Goal: Information Seeking & Learning: Learn about a topic

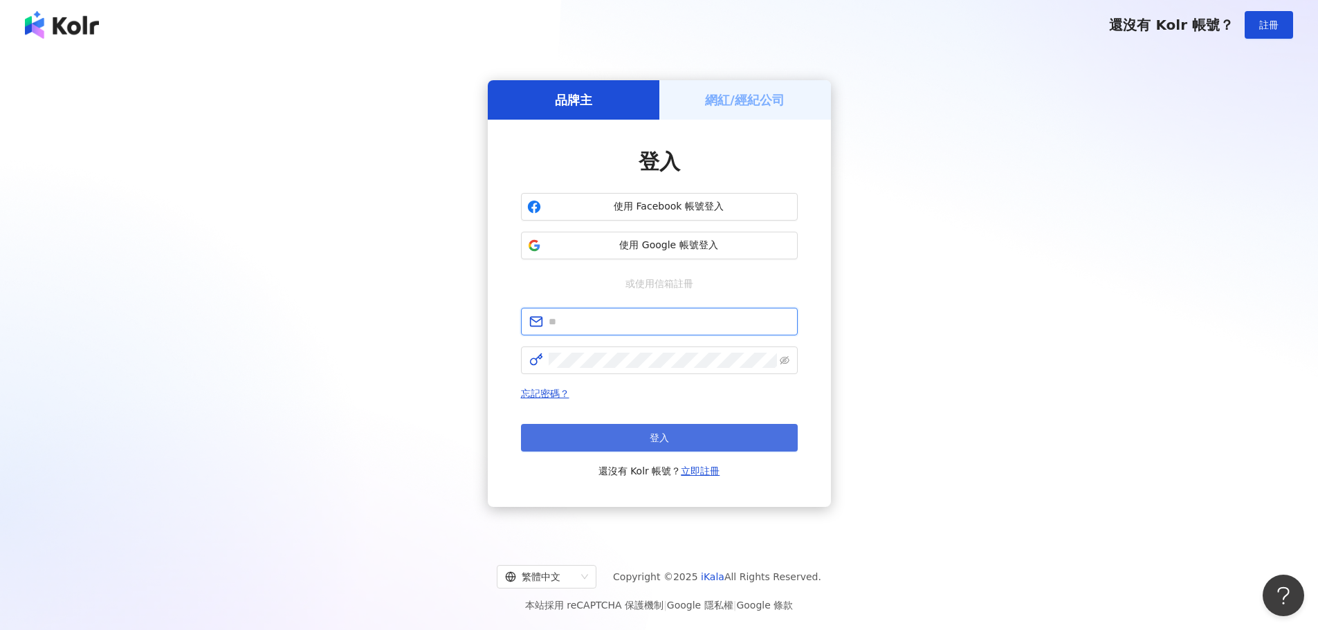
type input "**********"
click at [609, 443] on button "登入" at bounding box center [659, 438] width 277 height 28
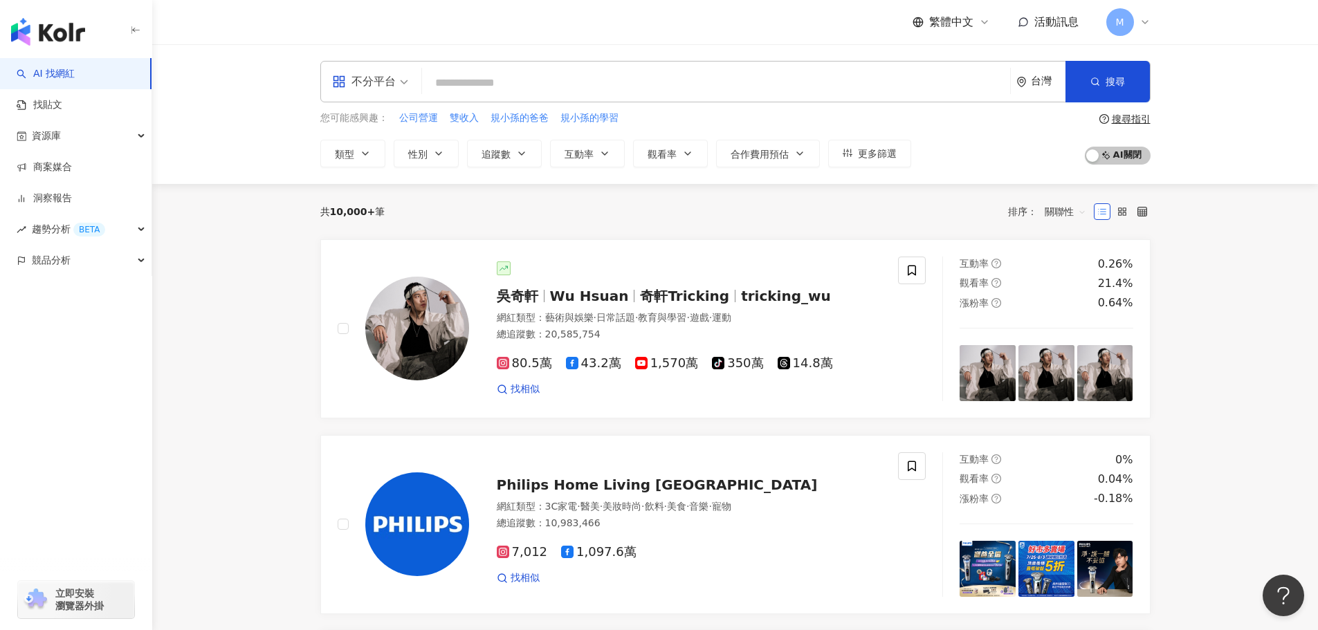
click at [480, 87] on input "search" at bounding box center [716, 83] width 577 height 26
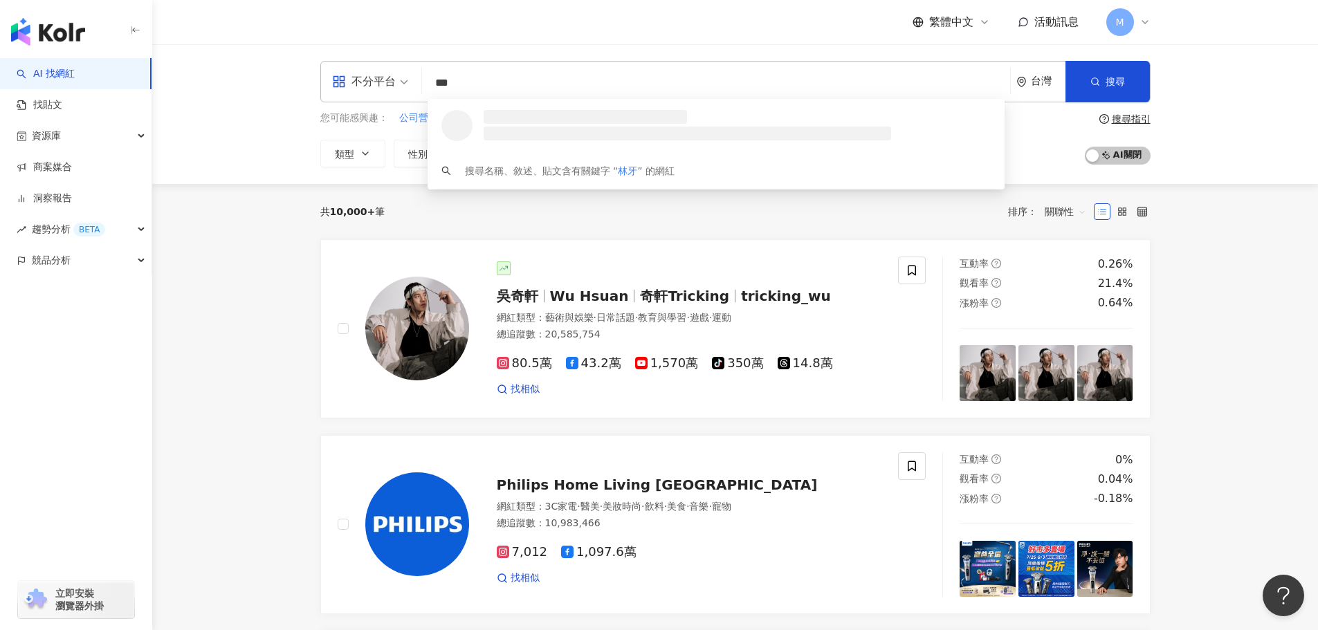
type input "***"
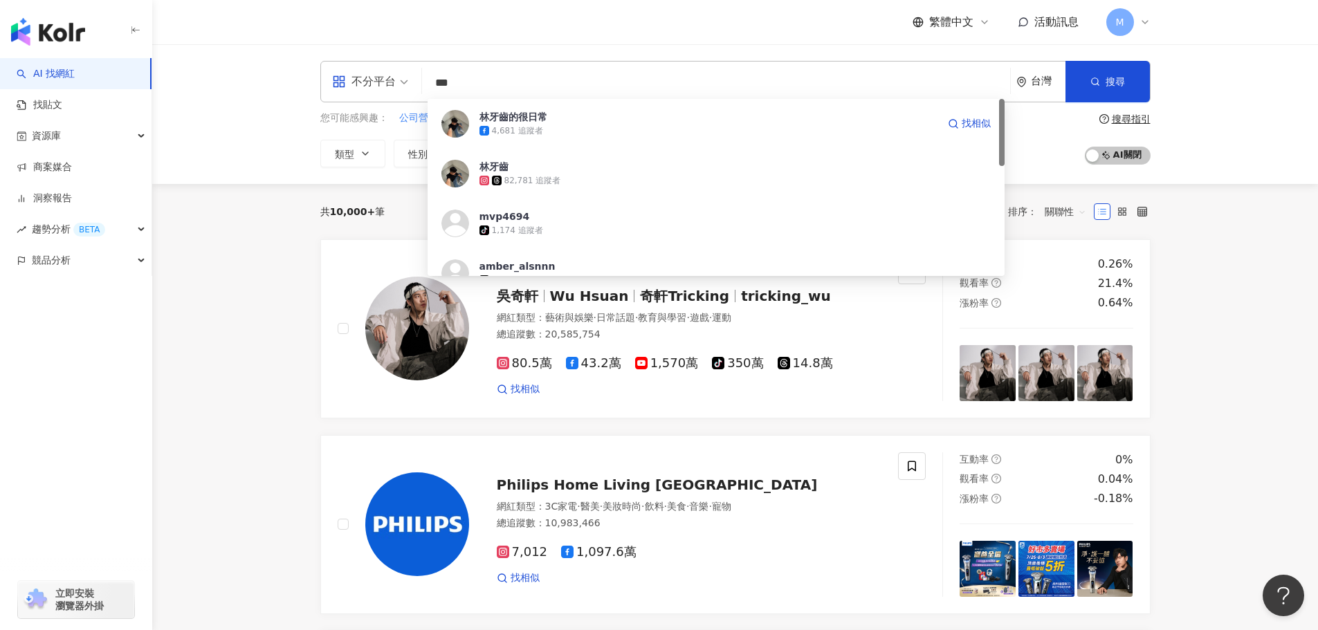
click at [524, 134] on div "4,681 追蹤者" at bounding box center [517, 131] width 51 height 12
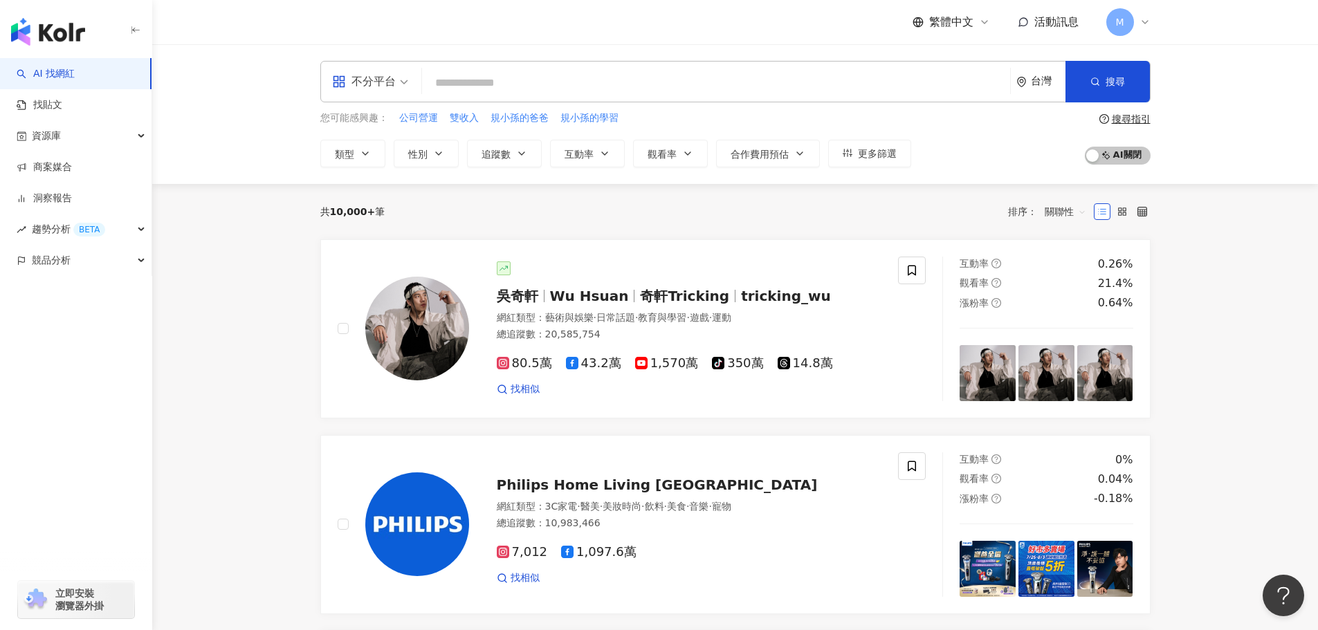
click at [456, 85] on input "search" at bounding box center [716, 83] width 577 height 26
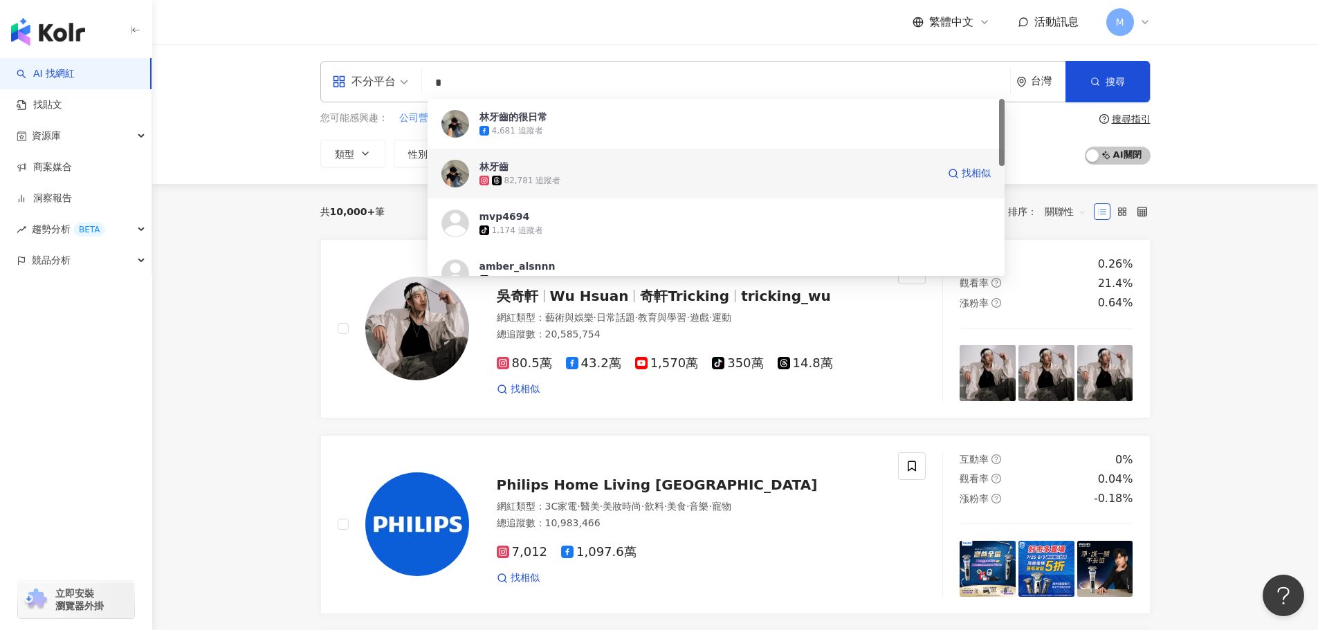
click at [542, 169] on div "不分平台 * 台灣 搜尋 1fe3eadb-ac5d-4a72-8947-e2688cf36d85 7935c130-b7dd-4dd5-b51e-99cc1…" at bounding box center [735, 114] width 1166 height 140
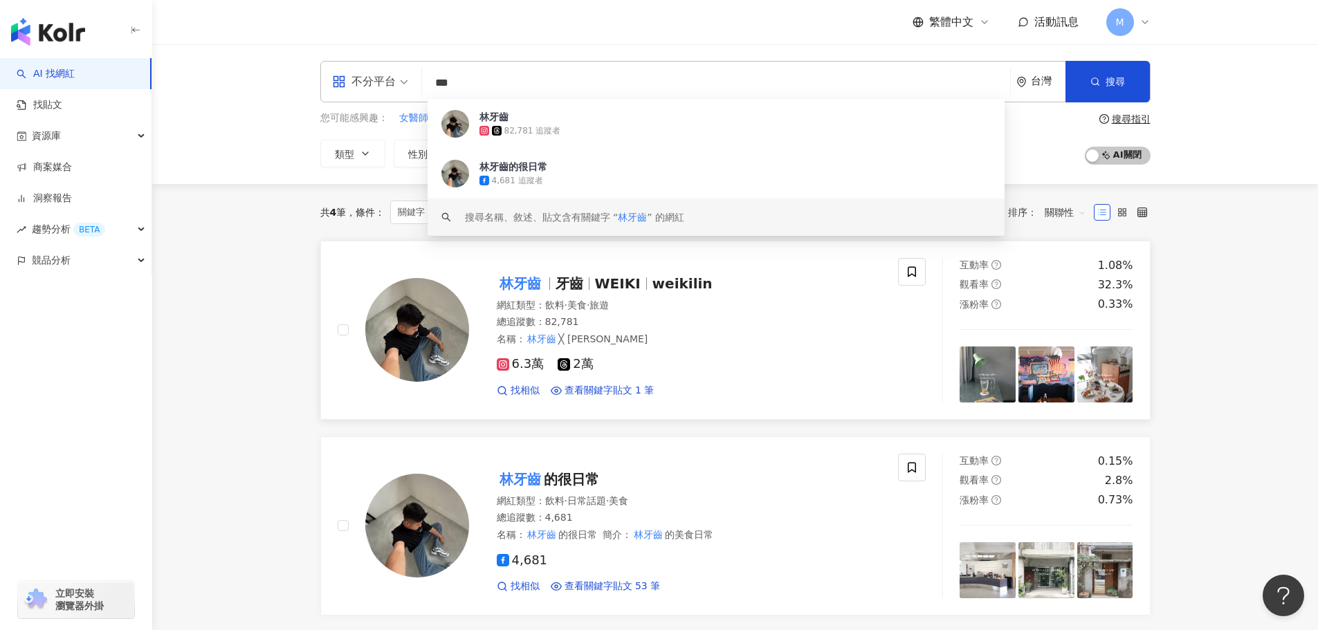
click at [524, 295] on mark "林牙齒" at bounding box center [520, 284] width 47 height 22
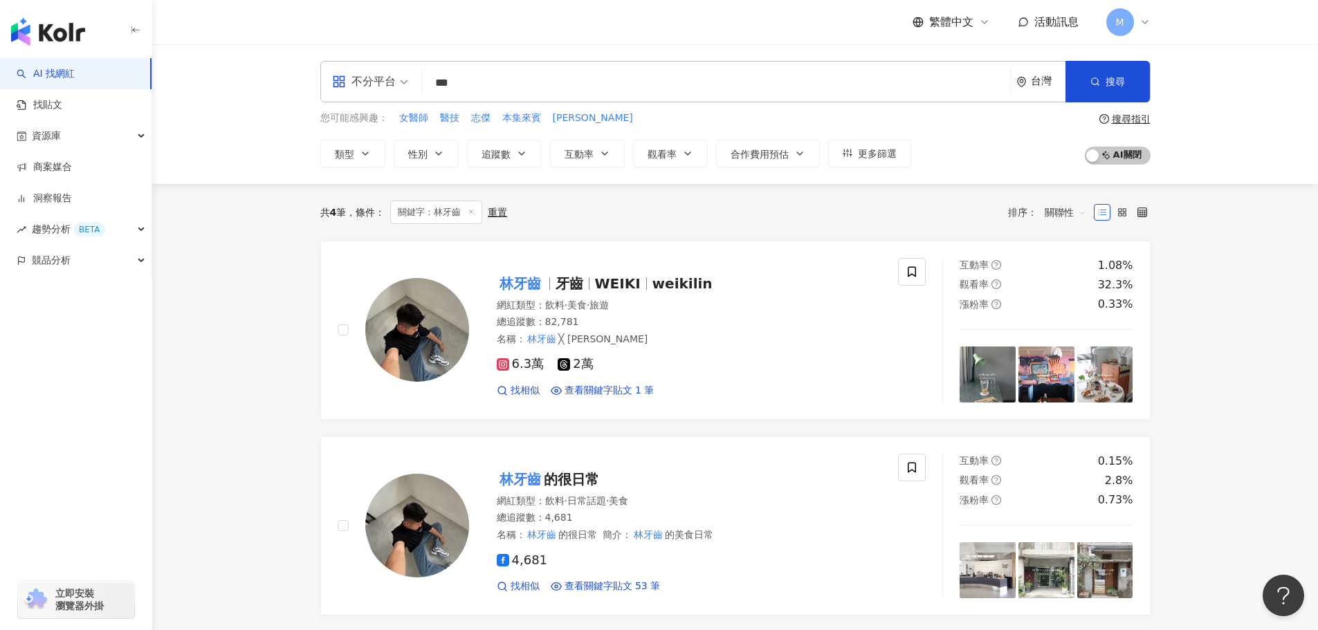
click at [540, 80] on input "***" at bounding box center [716, 83] width 577 height 26
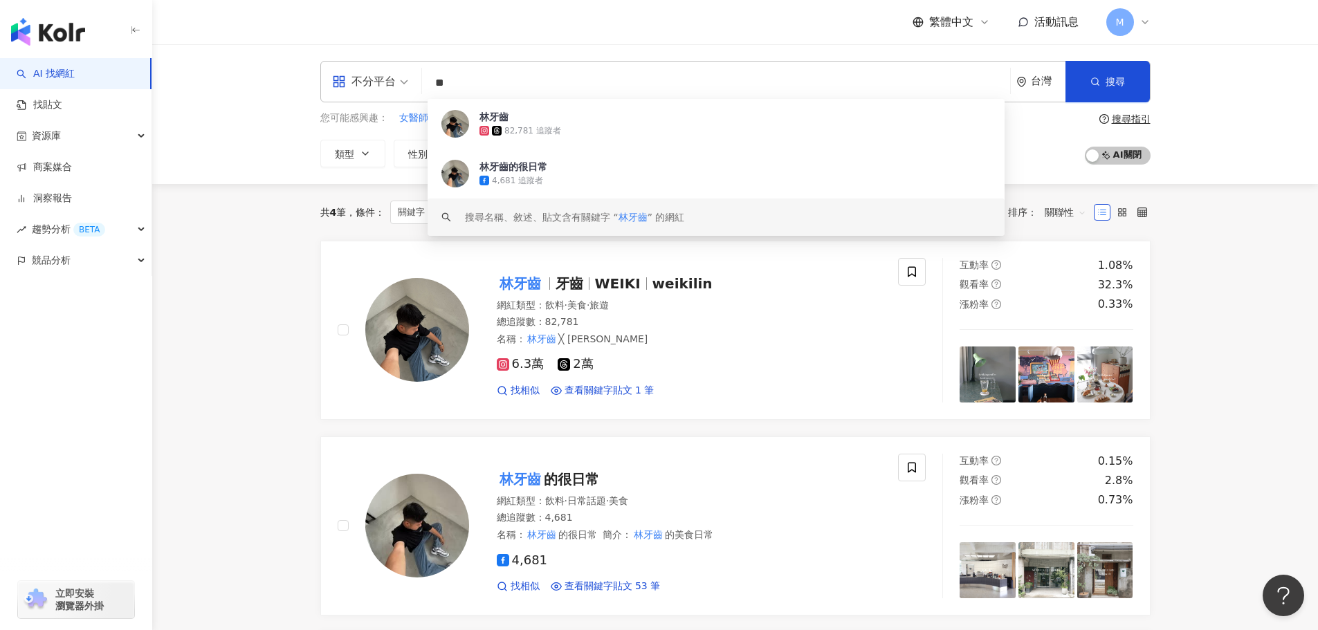
type input "*"
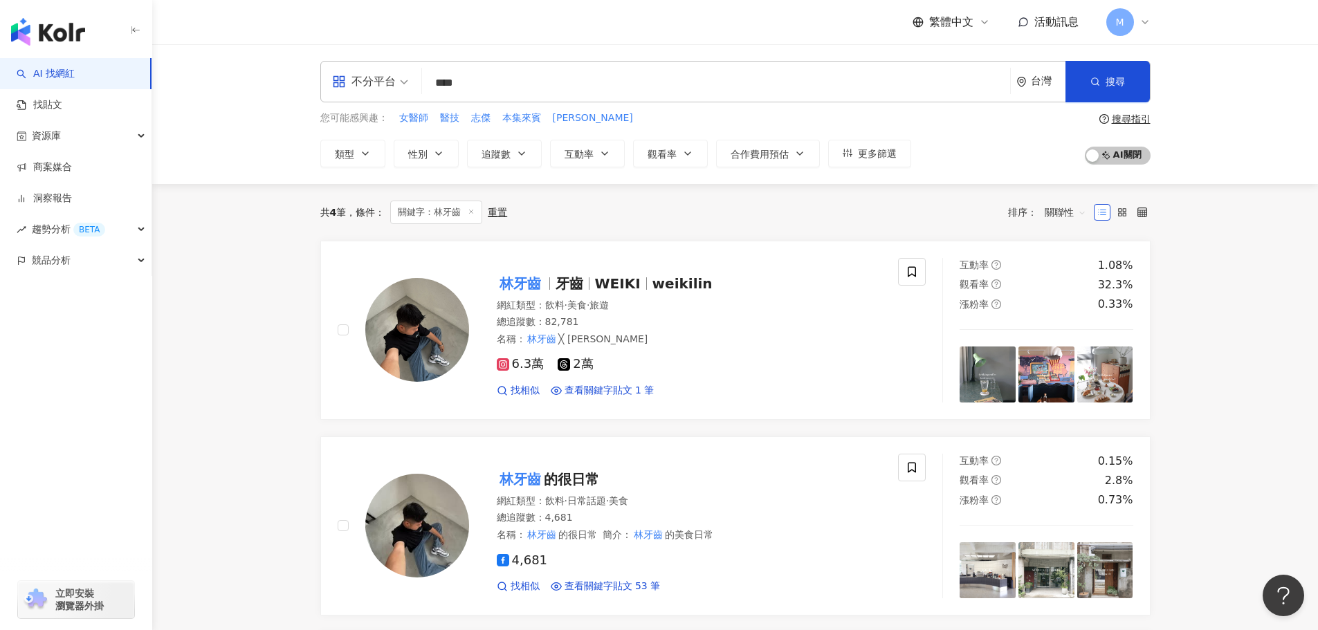
type input "****"
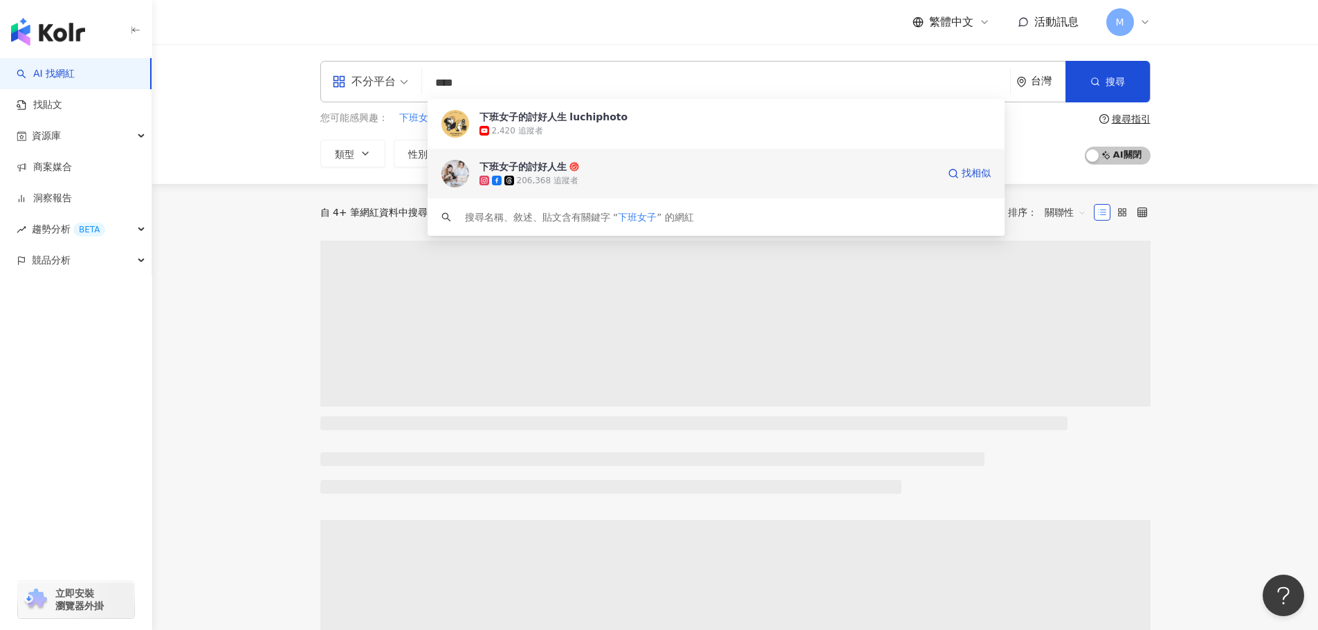
click at [551, 173] on div "下班女子的討好人生" at bounding box center [522, 167] width 87 height 14
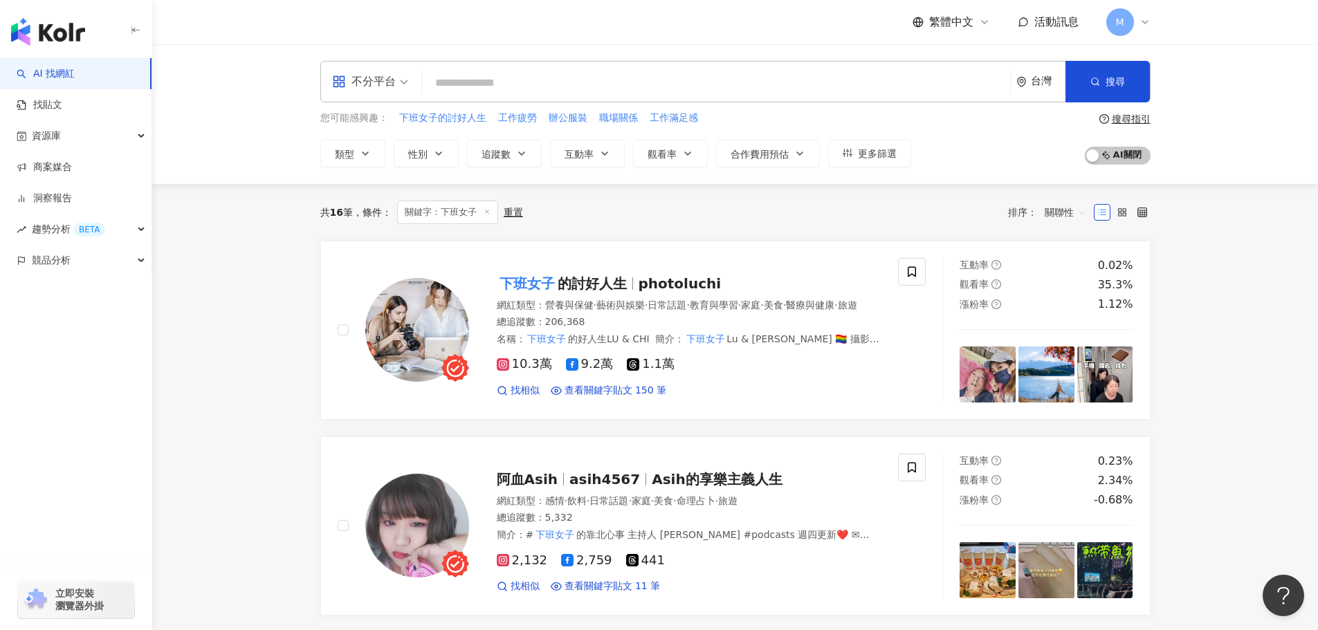
click at [504, 85] on input "search" at bounding box center [716, 83] width 577 height 26
paste input "**********"
type input "**********"
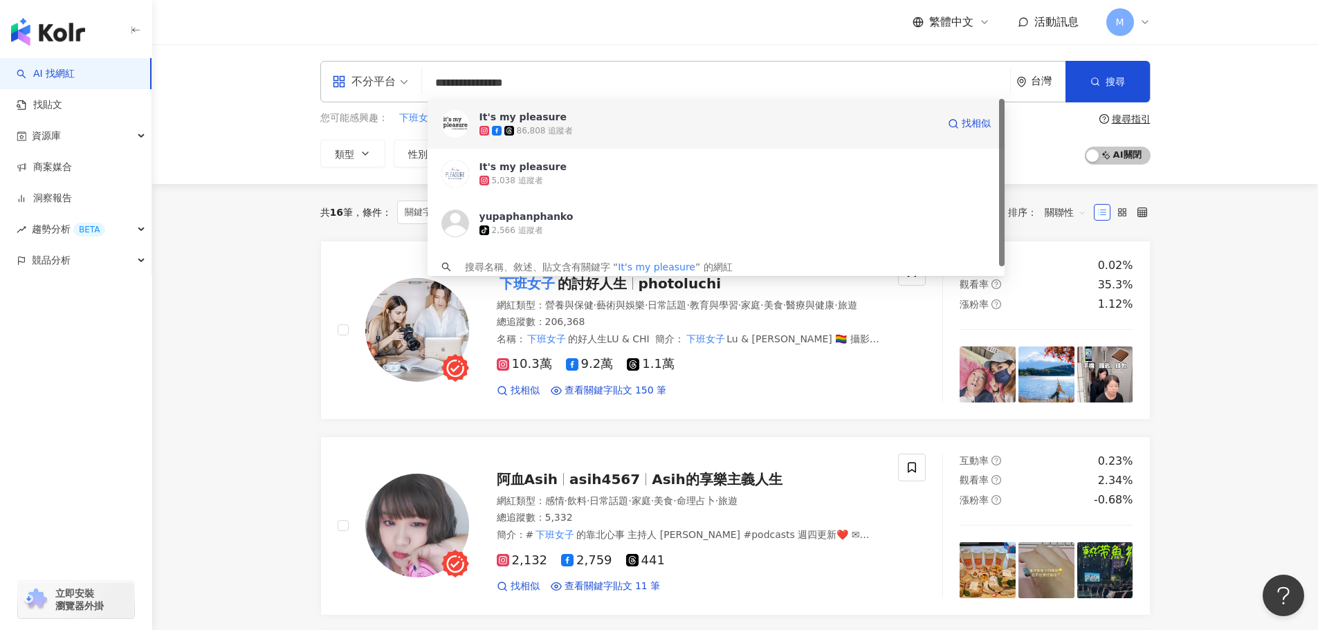
click at [551, 120] on div "It's my pleasure" at bounding box center [522, 117] width 87 height 14
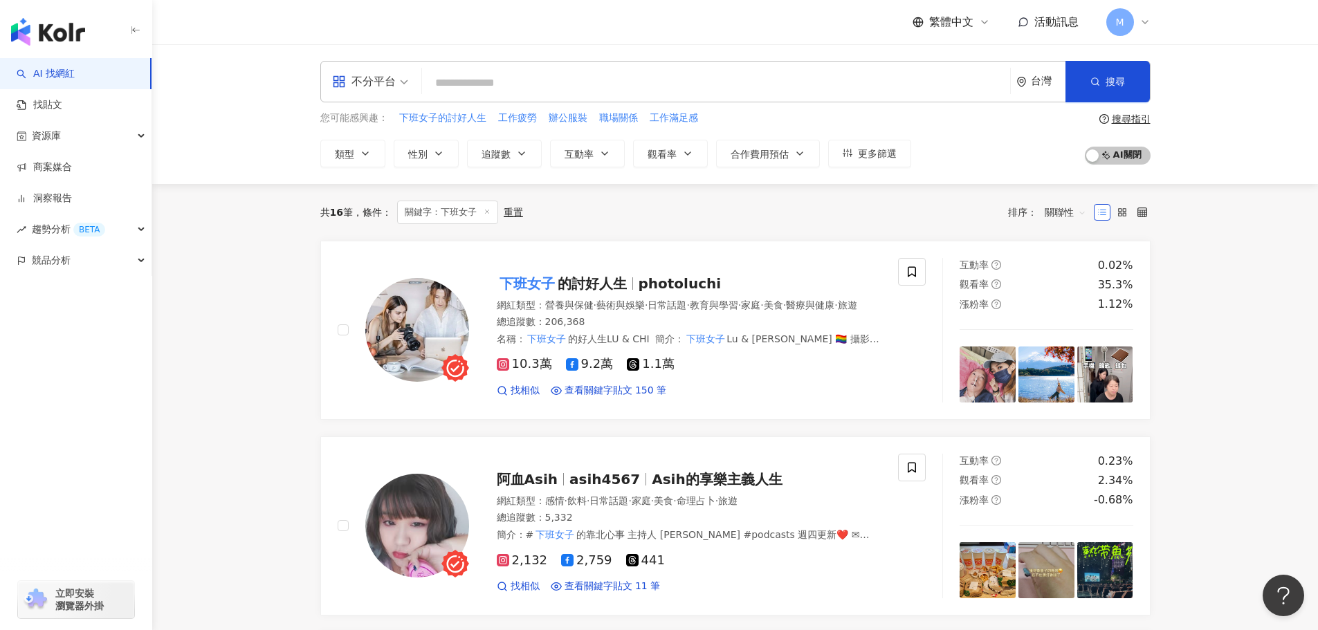
click at [573, 89] on input "search" at bounding box center [716, 83] width 577 height 26
paste input "*********"
type input "*********"
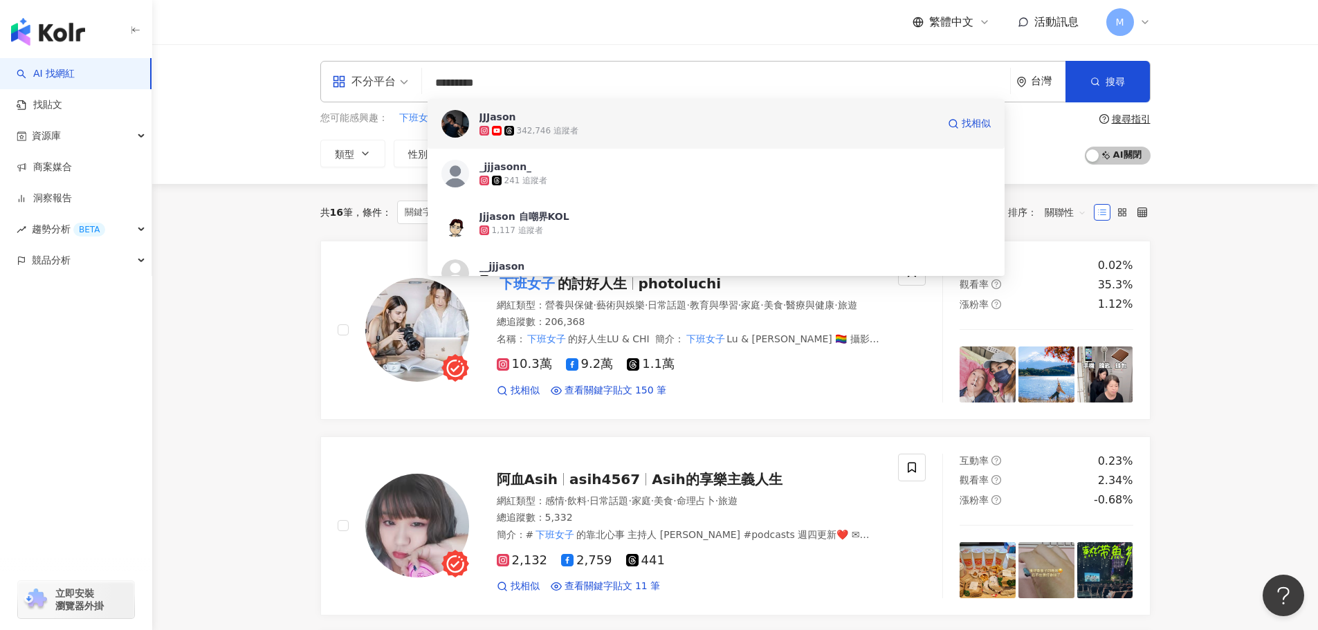
click at [554, 121] on span "JJJason" at bounding box center [708, 117] width 458 height 14
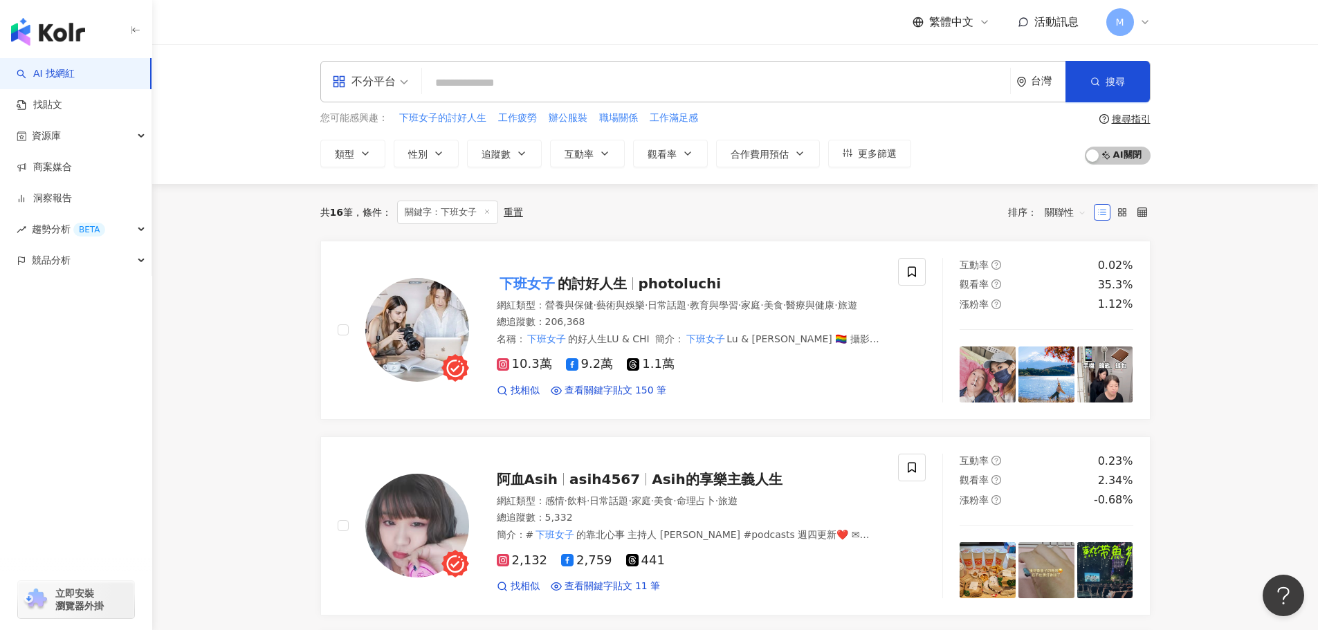
click at [505, 76] on input "search" at bounding box center [716, 83] width 577 height 26
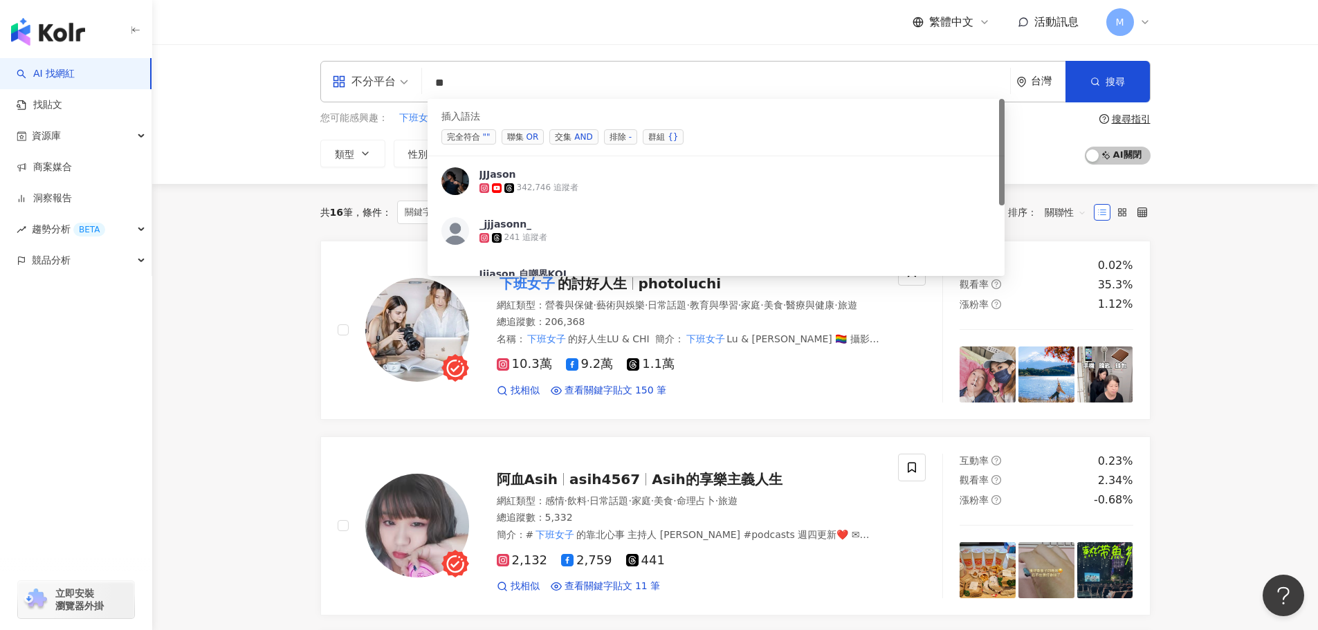
type input "*"
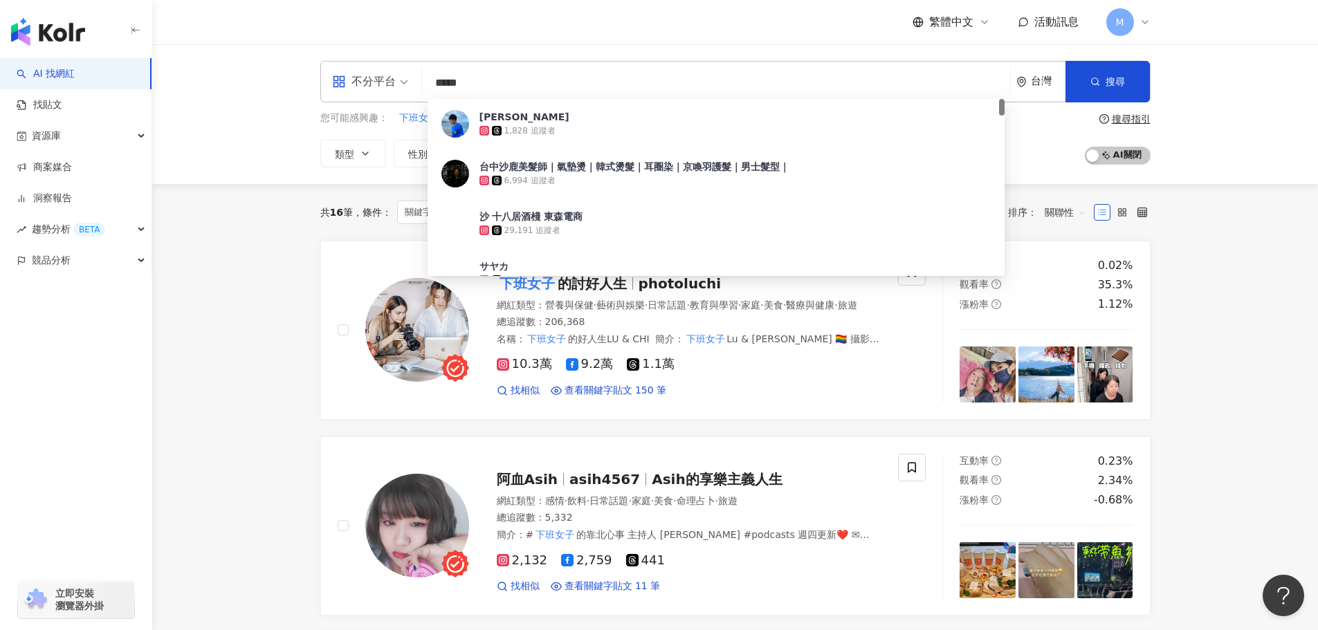
type input "****"
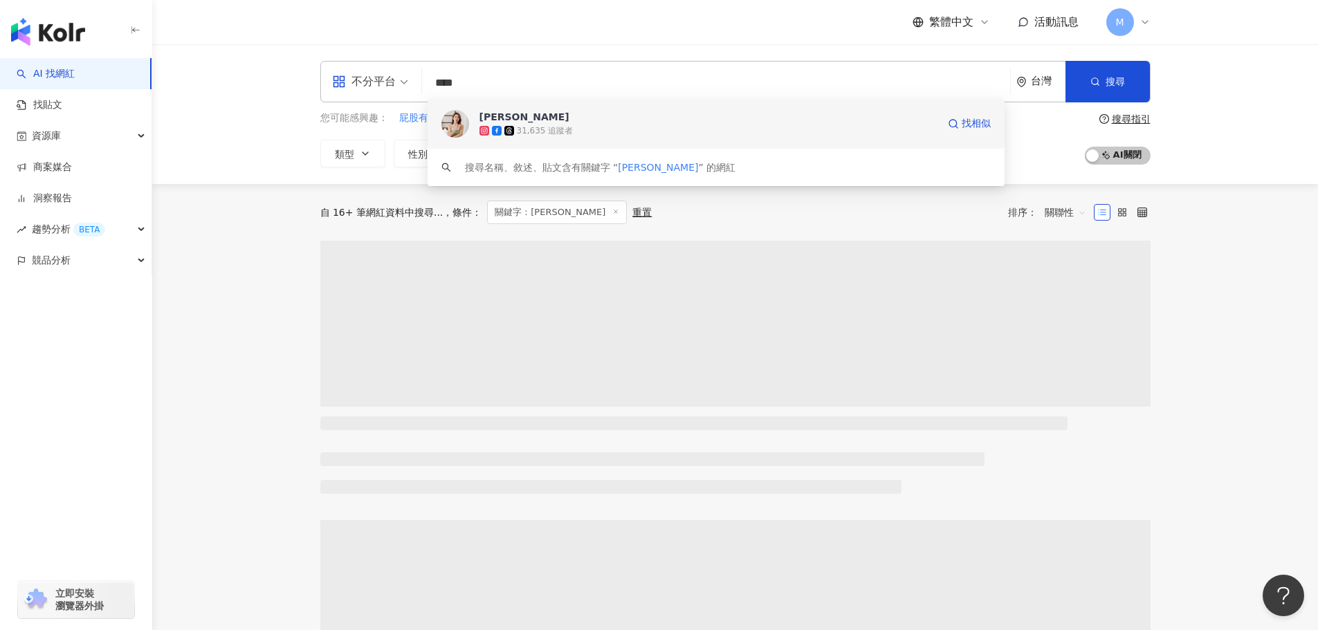
click at [546, 113] on div "[PERSON_NAME]" at bounding box center [524, 117] width 90 height 14
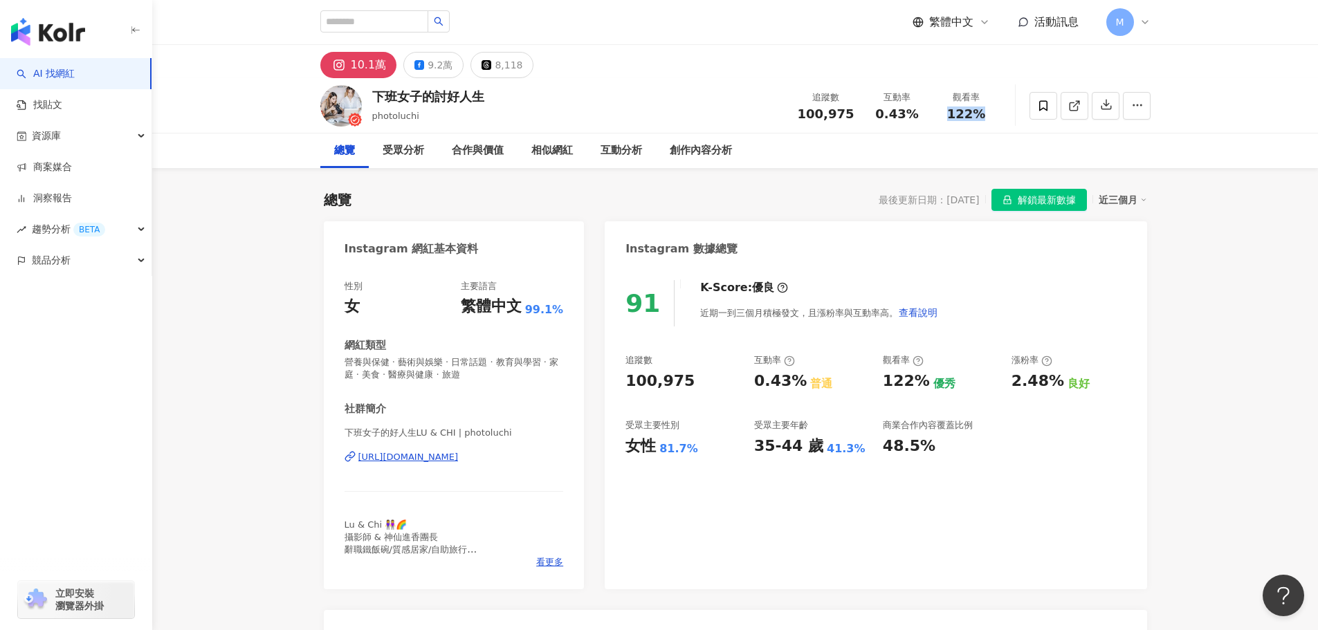
drag, startPoint x: 1002, startPoint y: 117, endPoint x: 949, endPoint y: 113, distance: 53.4
click at [949, 113] on div "下班女子的討好人生 photoluchi 追蹤數 100,975 互動率 0.43% 觀看率 122%" at bounding box center [736, 105] width 886 height 55
copy span "122%"
drag, startPoint x: 924, startPoint y: 112, endPoint x: 877, endPoint y: 113, distance: 46.4
click at [877, 113] on div "互動率 0.43%" at bounding box center [897, 106] width 69 height 30
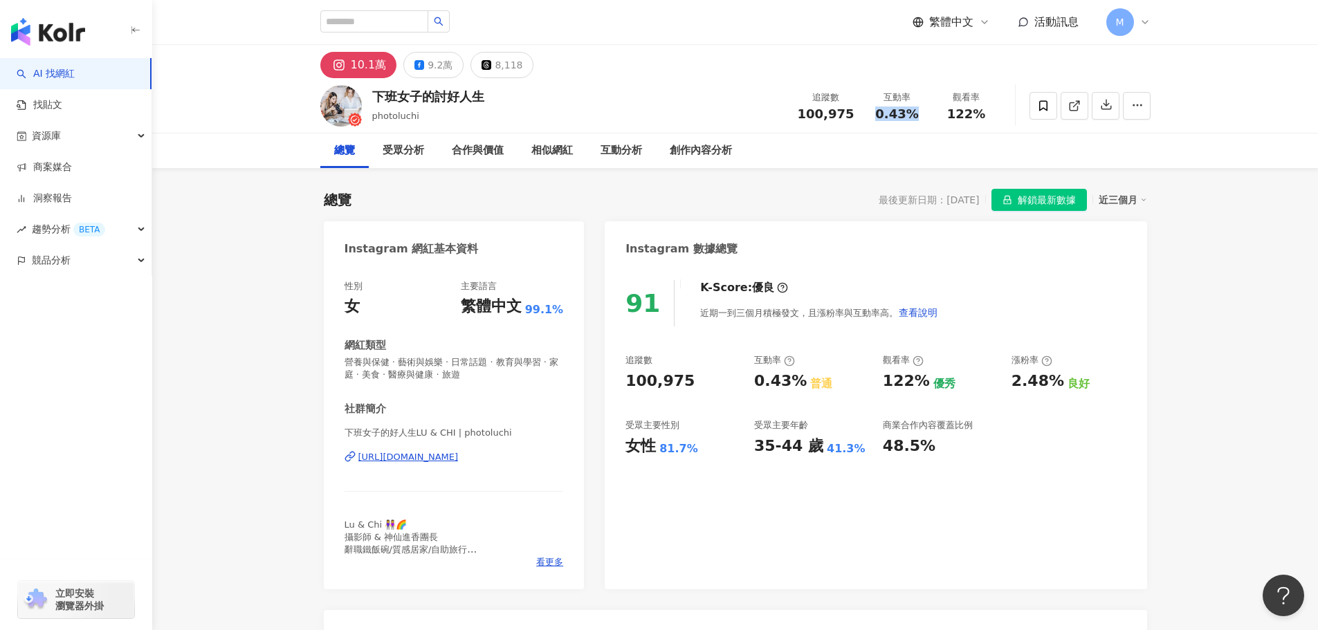
copy span "0.43%"
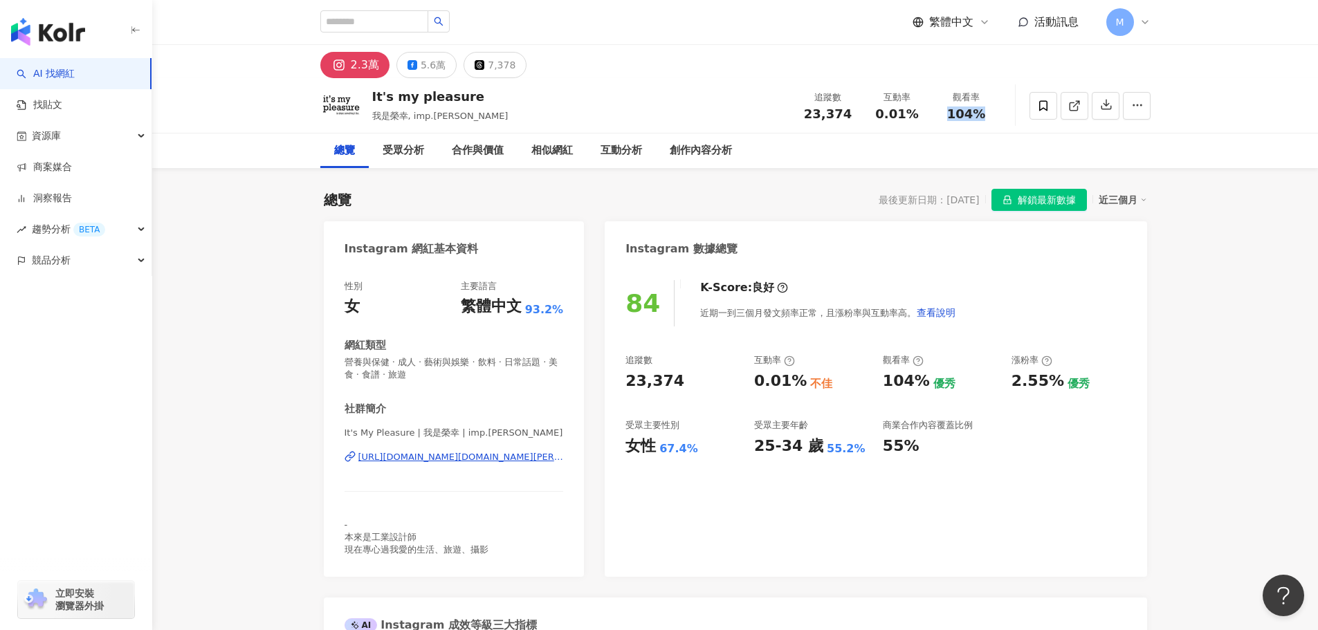
drag, startPoint x: 998, startPoint y: 109, endPoint x: 949, endPoint y: 114, distance: 50.1
click at [949, 114] on div "觀看率 104%" at bounding box center [966, 106] width 69 height 30
copy span "104%"
drag, startPoint x: 910, startPoint y: 113, endPoint x: 879, endPoint y: 117, distance: 31.4
click at [879, 117] on div "0.01%" at bounding box center [897, 114] width 53 height 14
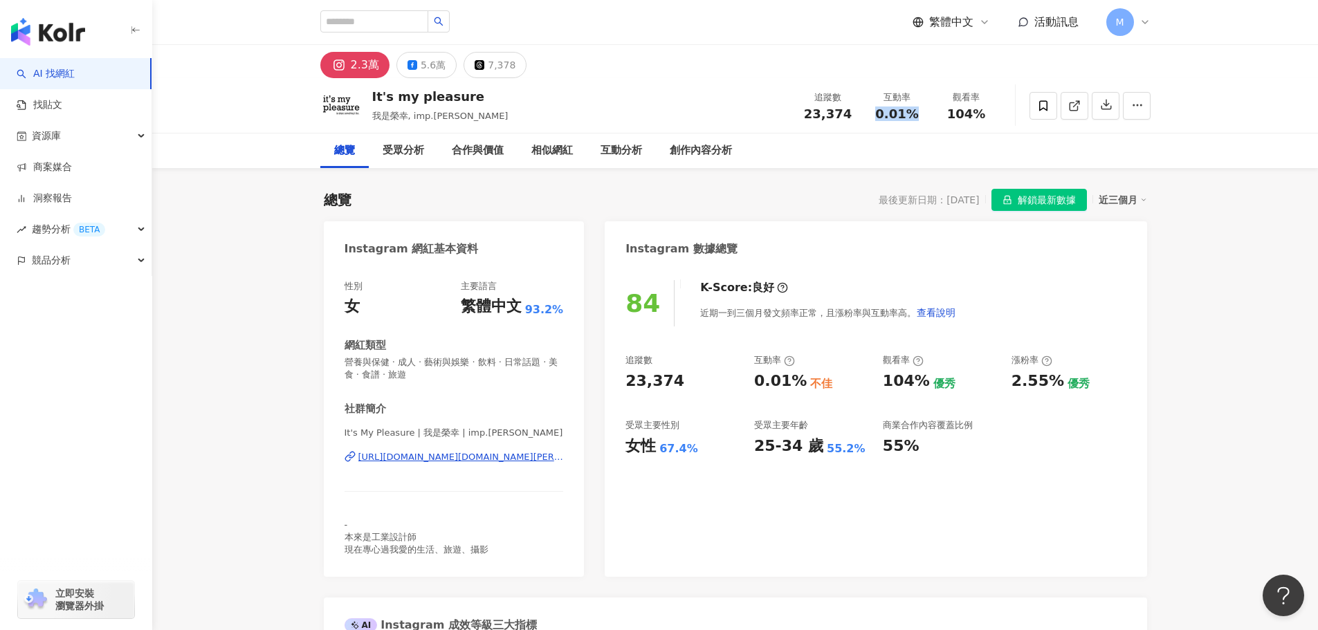
copy span "0.01%"
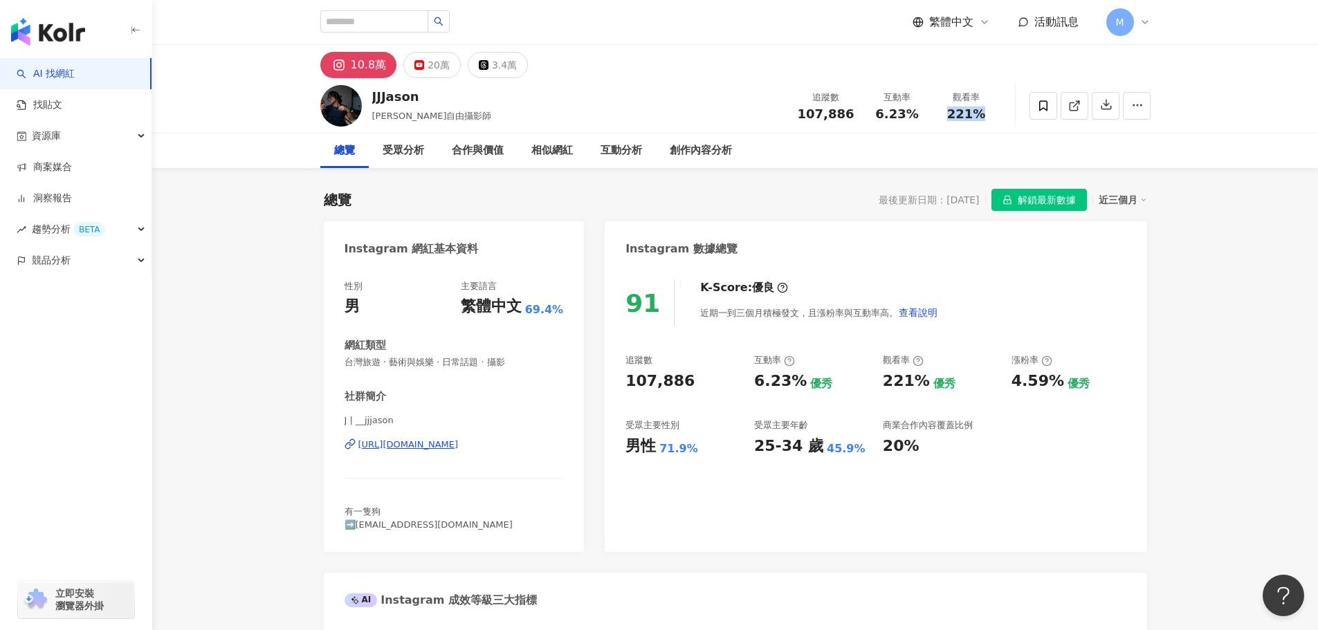
drag, startPoint x: 987, startPoint y: 114, endPoint x: 950, endPoint y: 113, distance: 36.7
click at [950, 113] on div "221%" at bounding box center [966, 114] width 53 height 14
copy span "221%"
drag, startPoint x: 923, startPoint y: 115, endPoint x: 876, endPoint y: 111, distance: 47.2
click at [876, 111] on div "6.23%" at bounding box center [897, 114] width 53 height 14
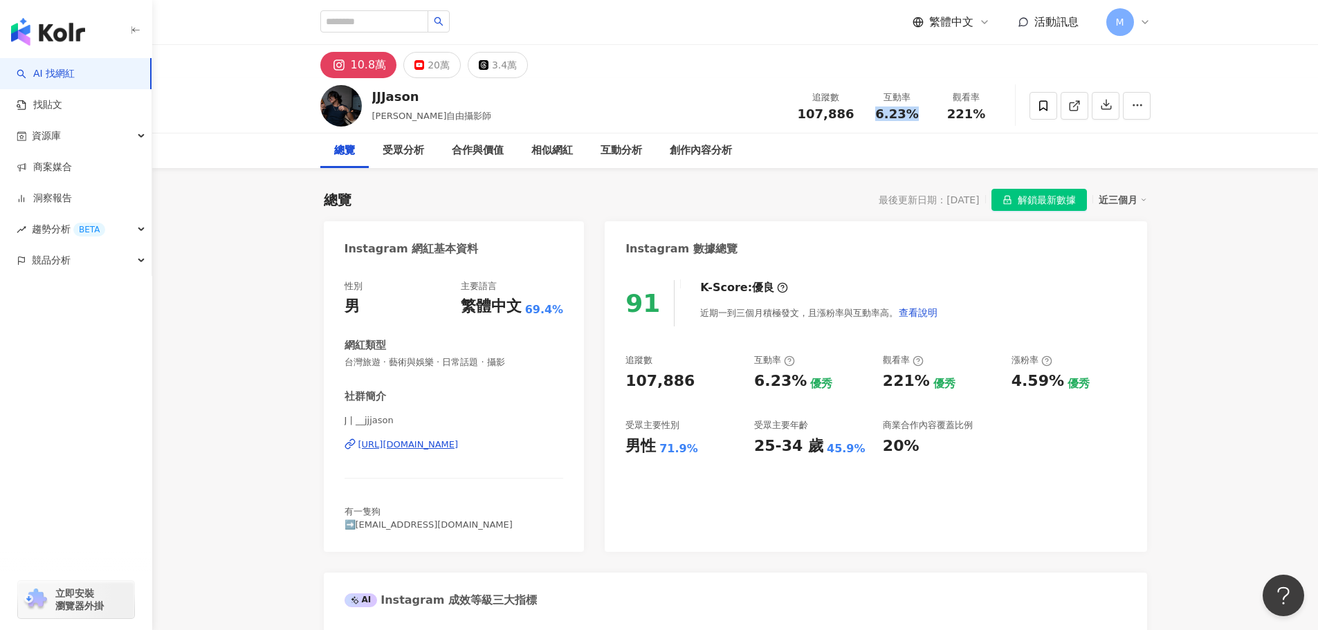
copy span "6.23%"
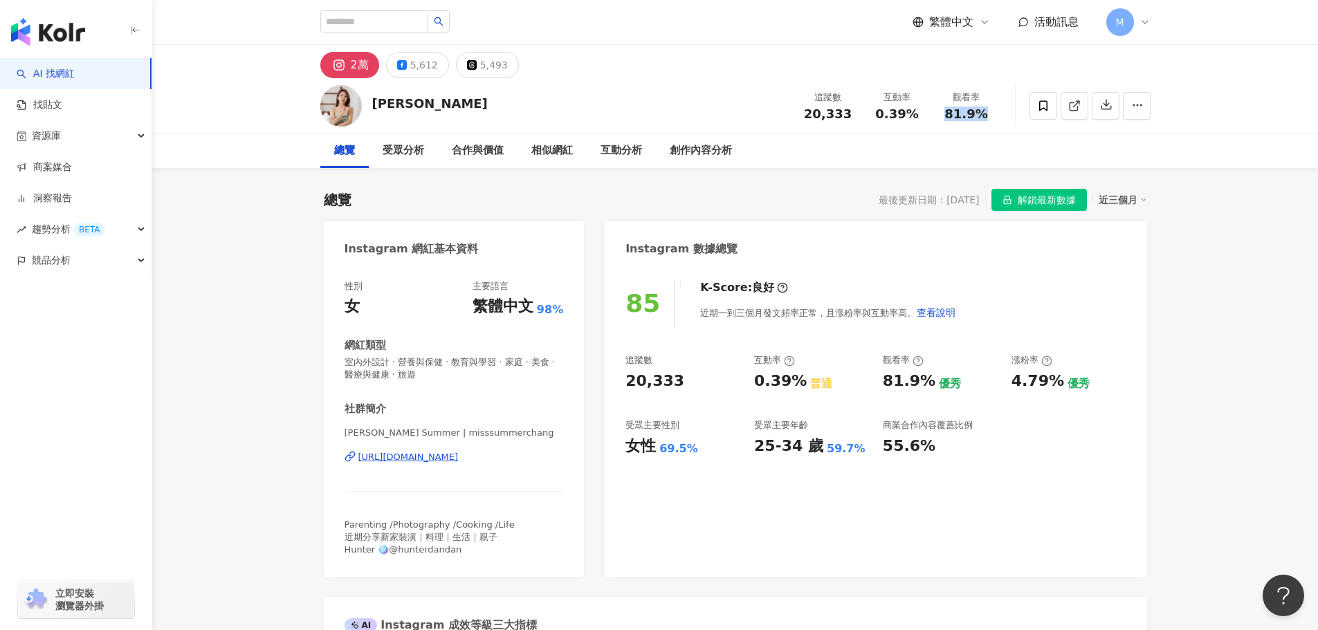
drag, startPoint x: 998, startPoint y: 112, endPoint x: 947, endPoint y: 112, distance: 50.5
click at [947, 112] on div "觀看率 81.9%" at bounding box center [966, 106] width 69 height 30
copy span "81.9%"
drag, startPoint x: 921, startPoint y: 118, endPoint x: 880, endPoint y: 116, distance: 40.9
click at [880, 116] on div "0.39%" at bounding box center [897, 114] width 53 height 14
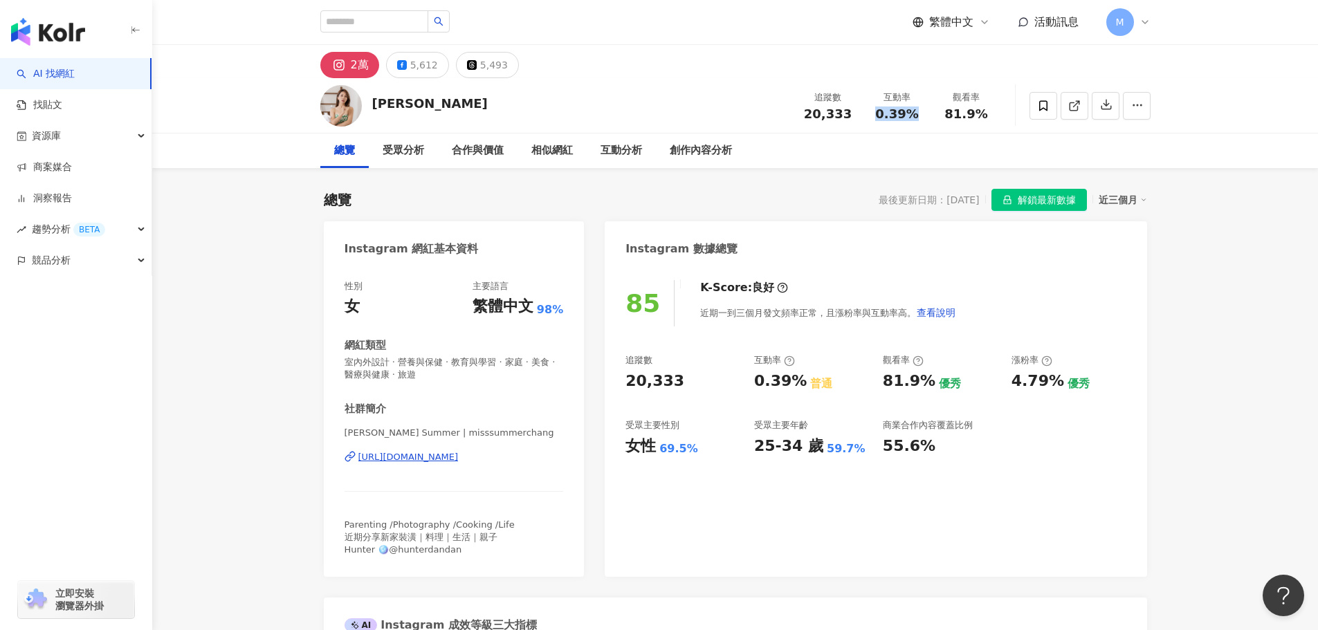
copy span "0.39%"
